Goal: Information Seeking & Learning: Learn about a topic

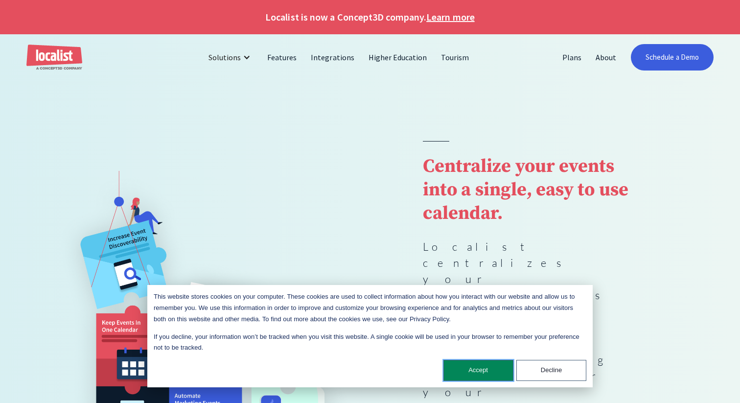
click at [492, 371] on button "Accept" at bounding box center [478, 370] width 70 height 21
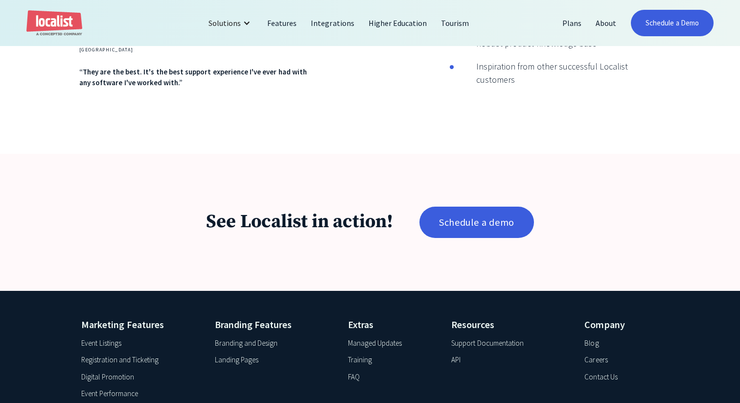
scroll to position [1661, 0]
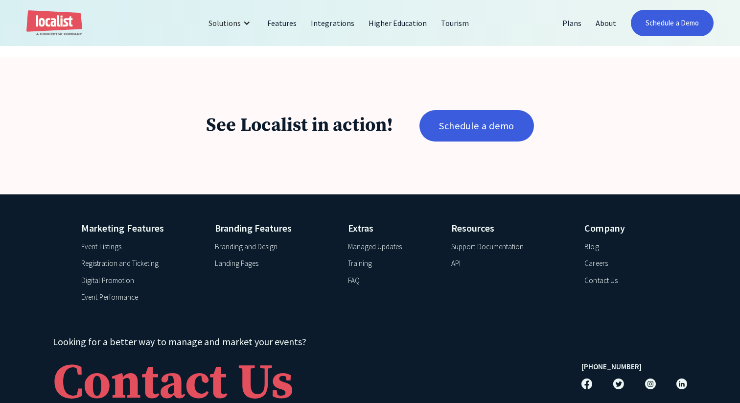
click at [114, 241] on div "Event Listings" at bounding box center [101, 246] width 40 height 11
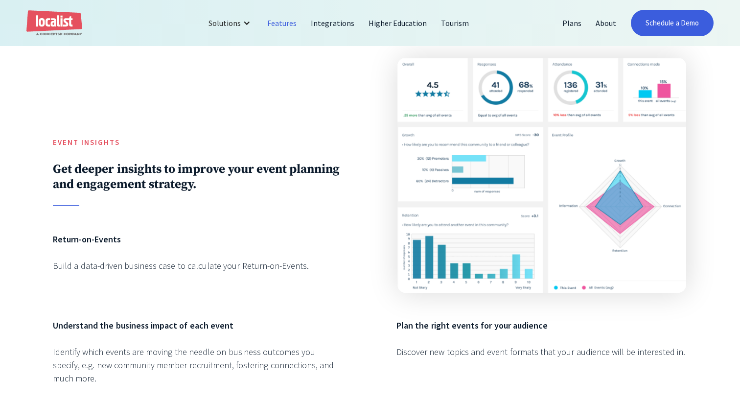
scroll to position [1895, 0]
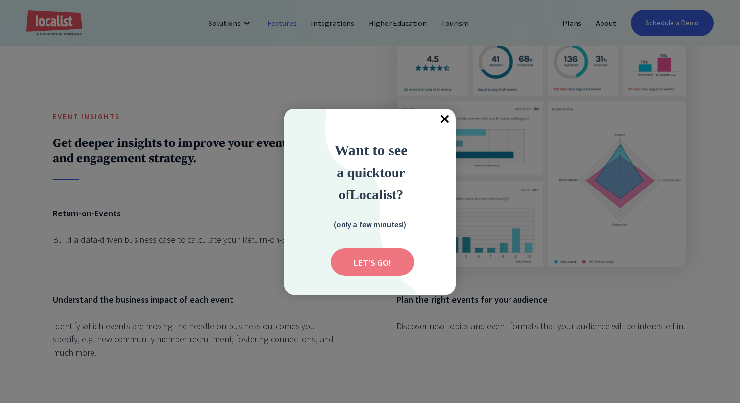
click at [385, 251] on input "Submit" at bounding box center [372, 261] width 83 height 27
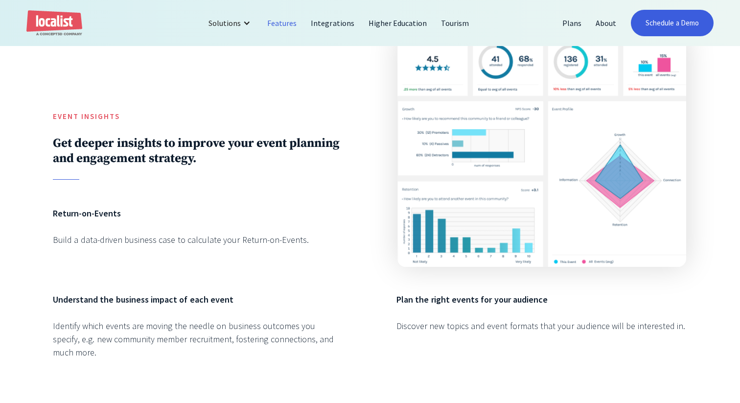
click at [293, 222] on div "Return-on-Events Build a data-driven business case to calculate your Return-on-…" at bounding box center [198, 236] width 291 height 60
